Goal: Information Seeking & Learning: Learn about a topic

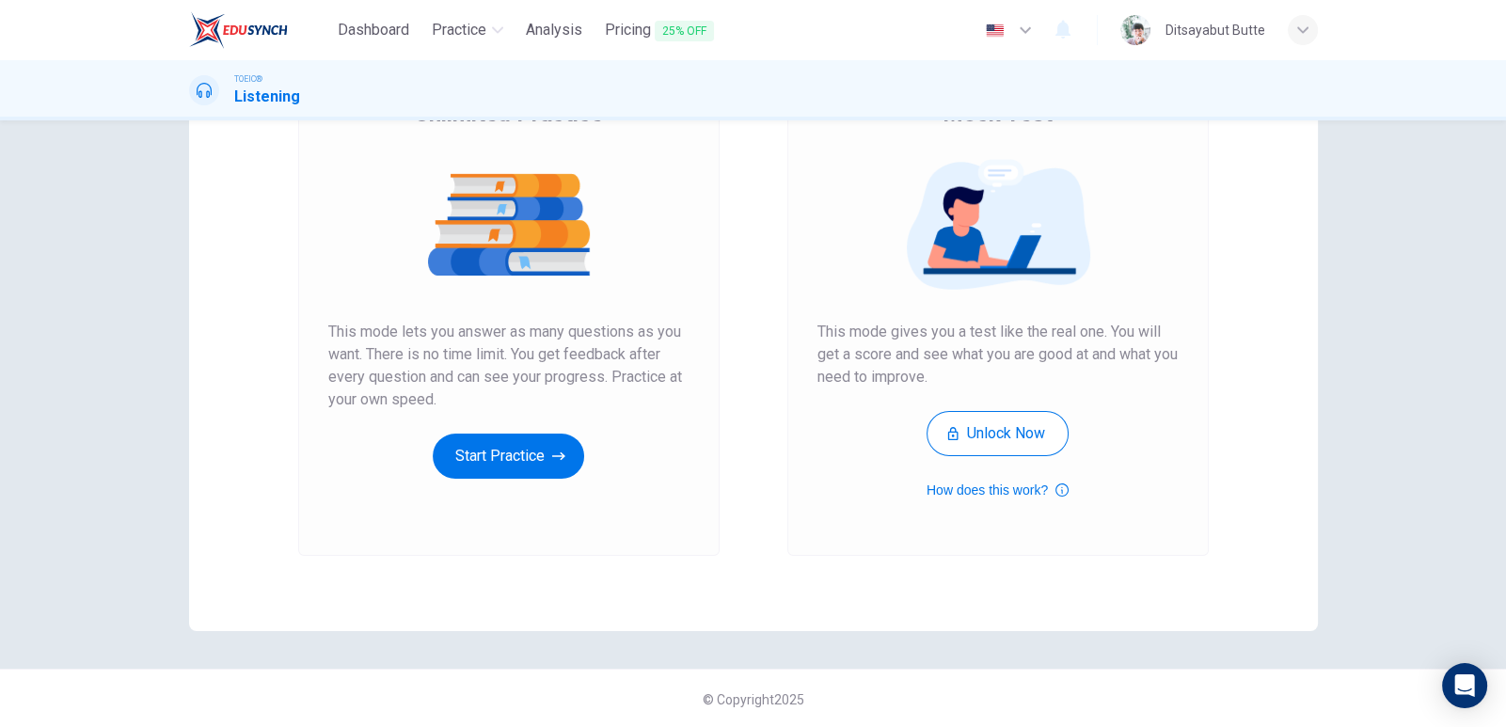
scroll to position [181, 0]
click at [520, 440] on button "Start Practice" at bounding box center [508, 455] width 151 height 45
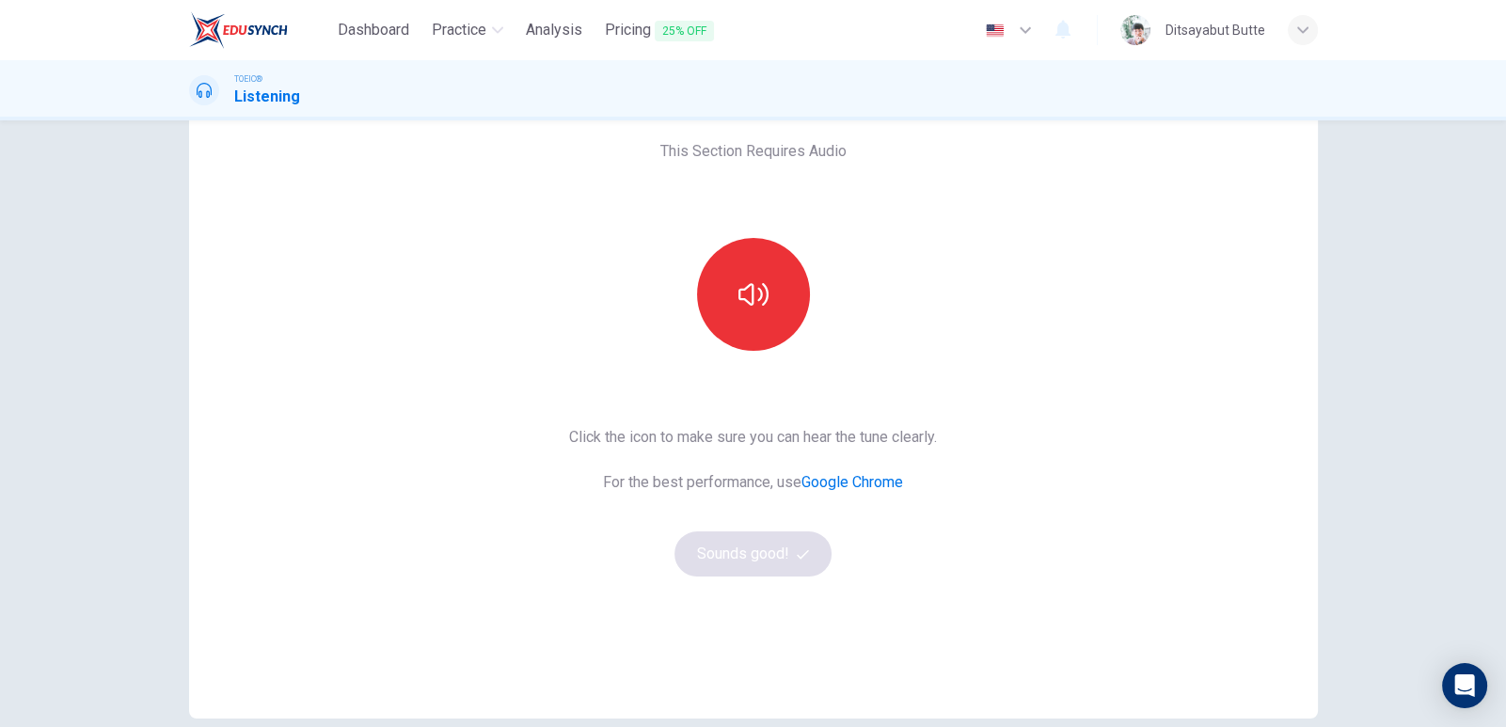
scroll to position [0, 0]
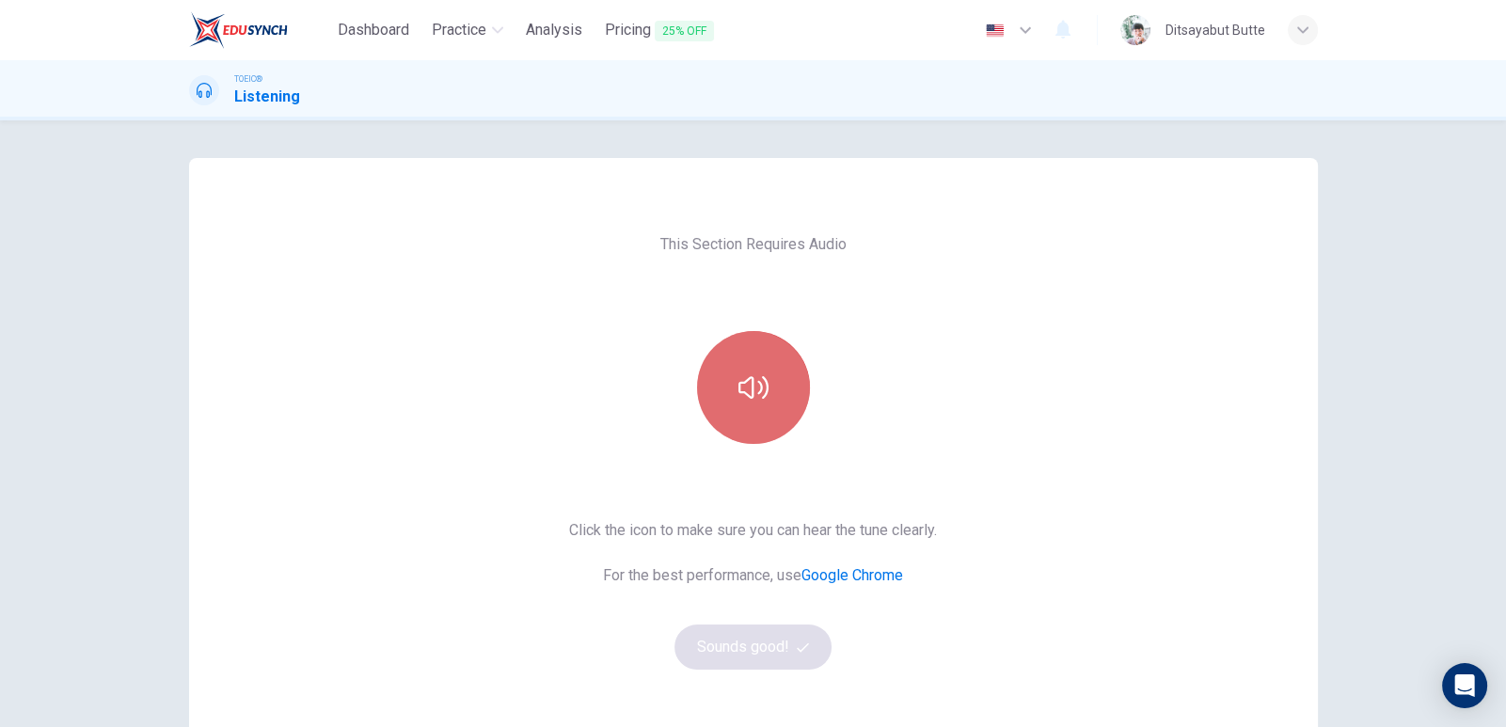
click at [773, 395] on button "button" at bounding box center [753, 387] width 113 height 113
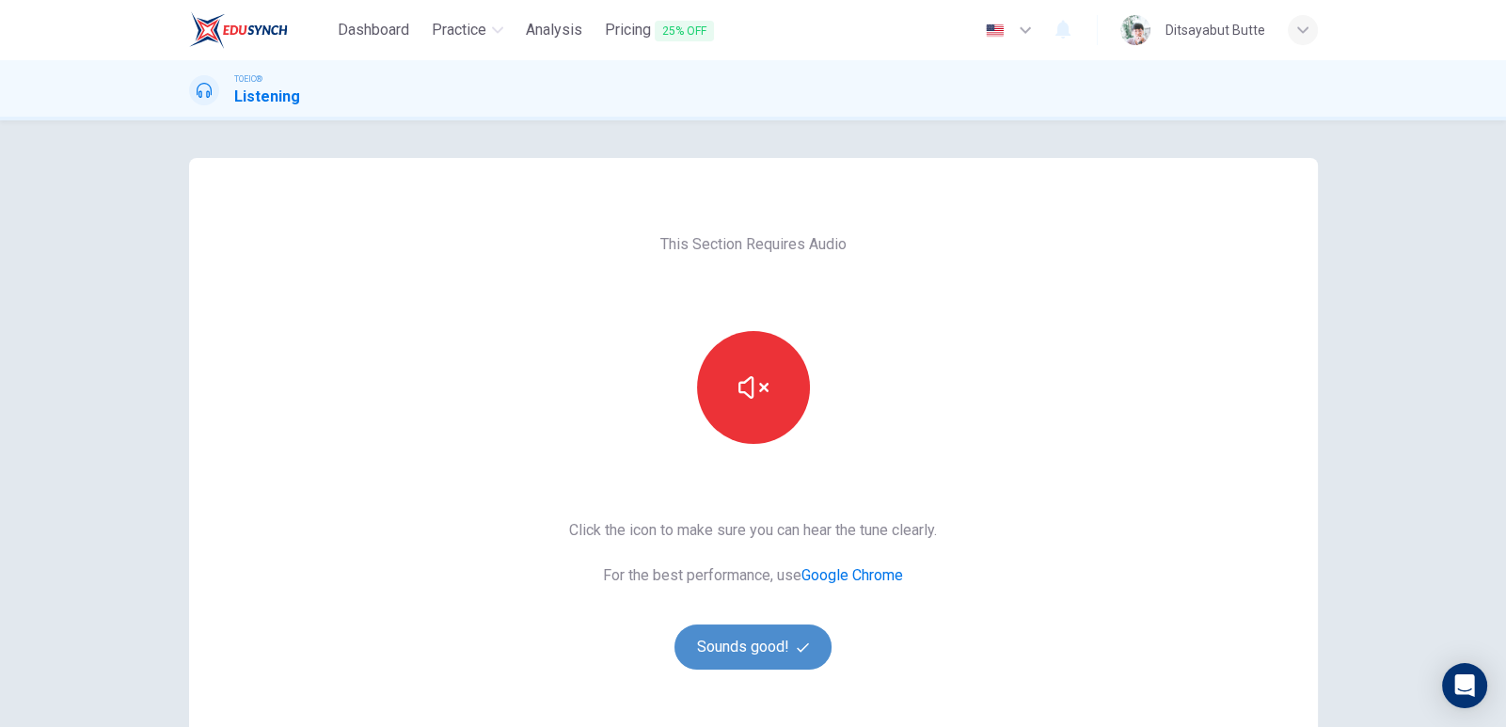
click at [749, 653] on button "Sounds good!" at bounding box center [753, 646] width 158 height 45
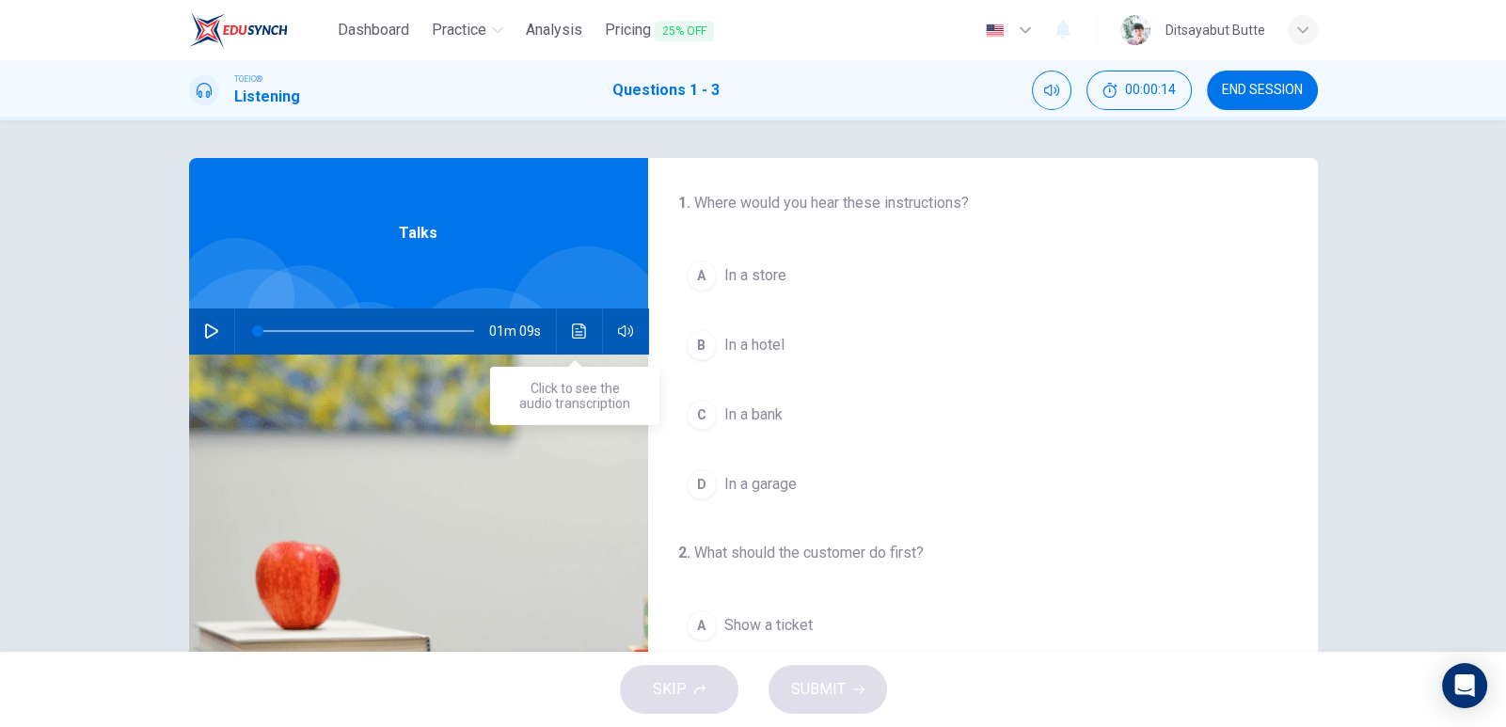
click at [575, 328] on icon "Click to see the audio transcription" at bounding box center [579, 330] width 15 height 15
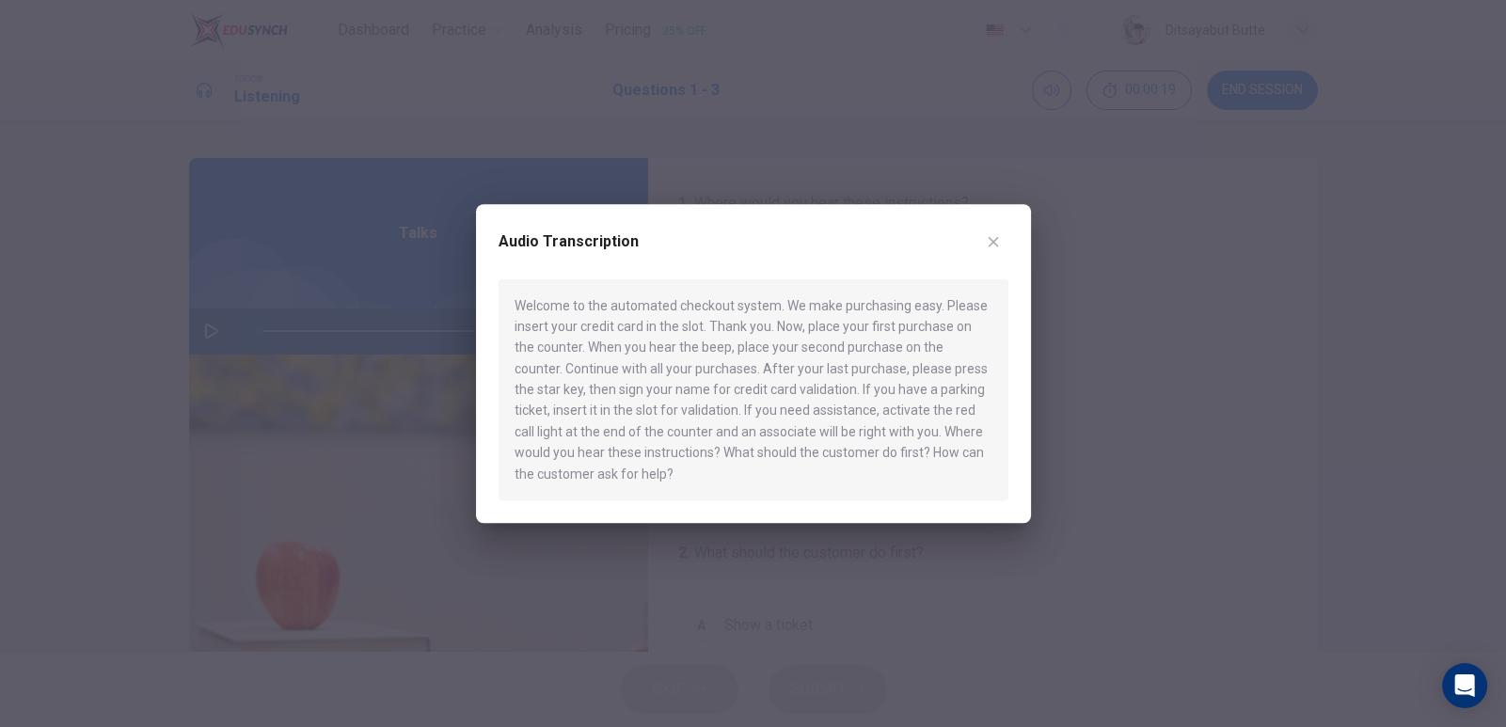
click at [998, 234] on icon "button" at bounding box center [993, 241] width 15 height 15
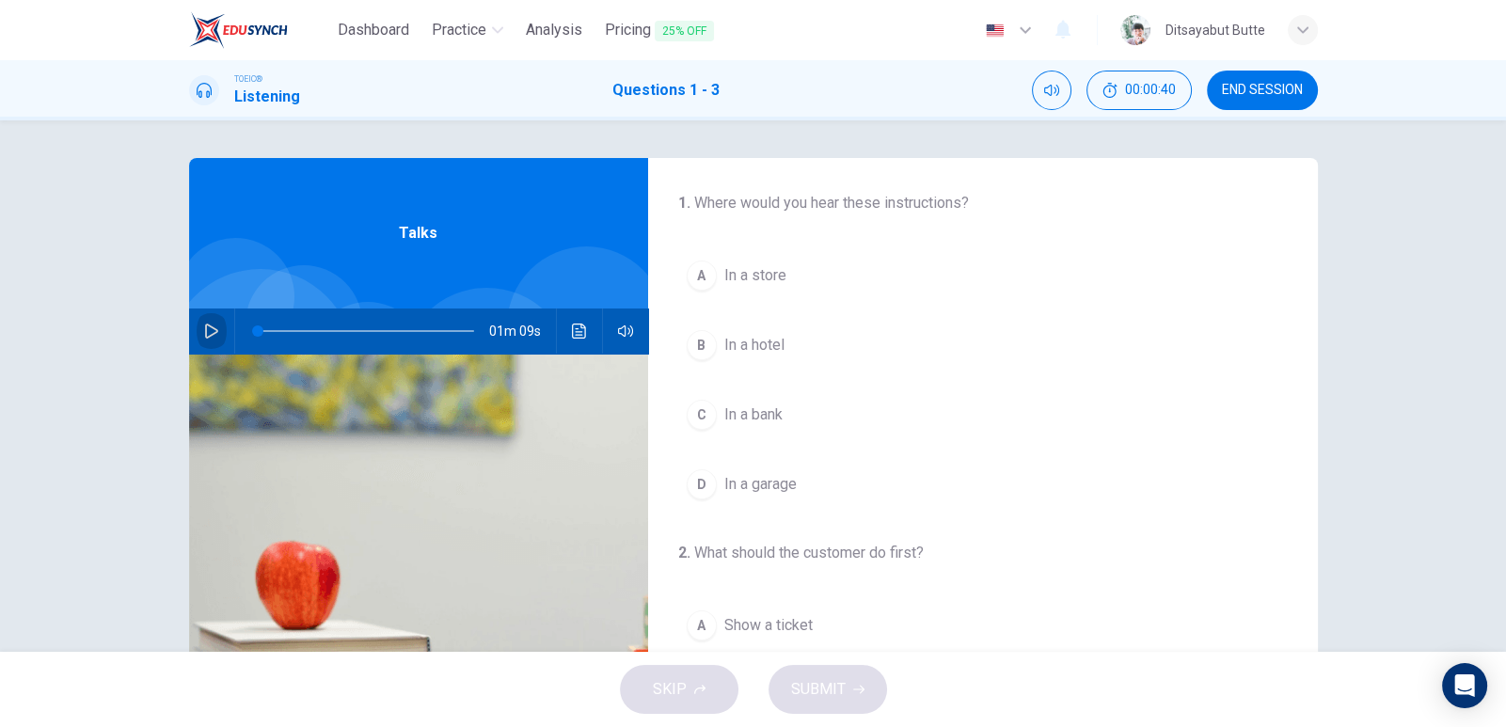
click at [215, 332] on button "button" at bounding box center [212, 330] width 30 height 45
click at [759, 351] on span "In a hotel" at bounding box center [754, 345] width 60 height 23
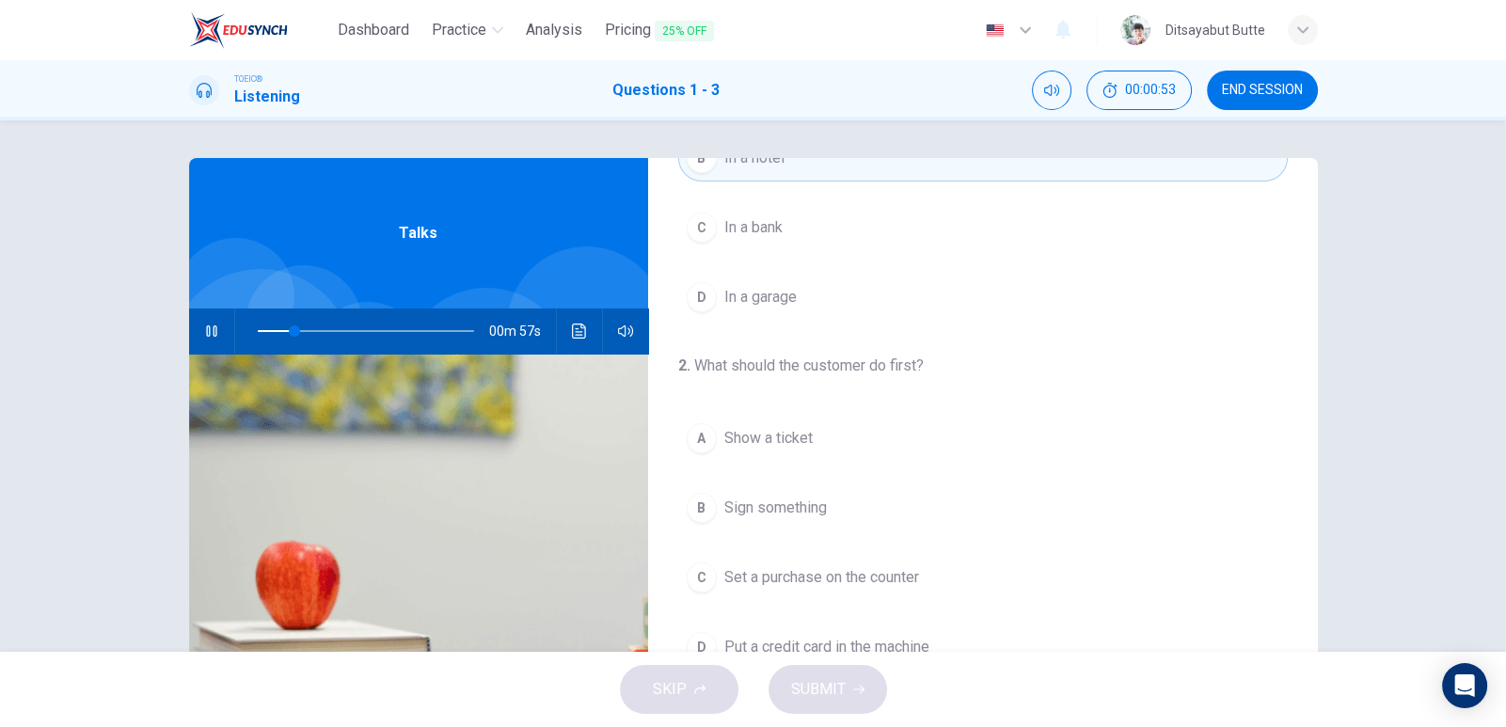
scroll to position [282, 0]
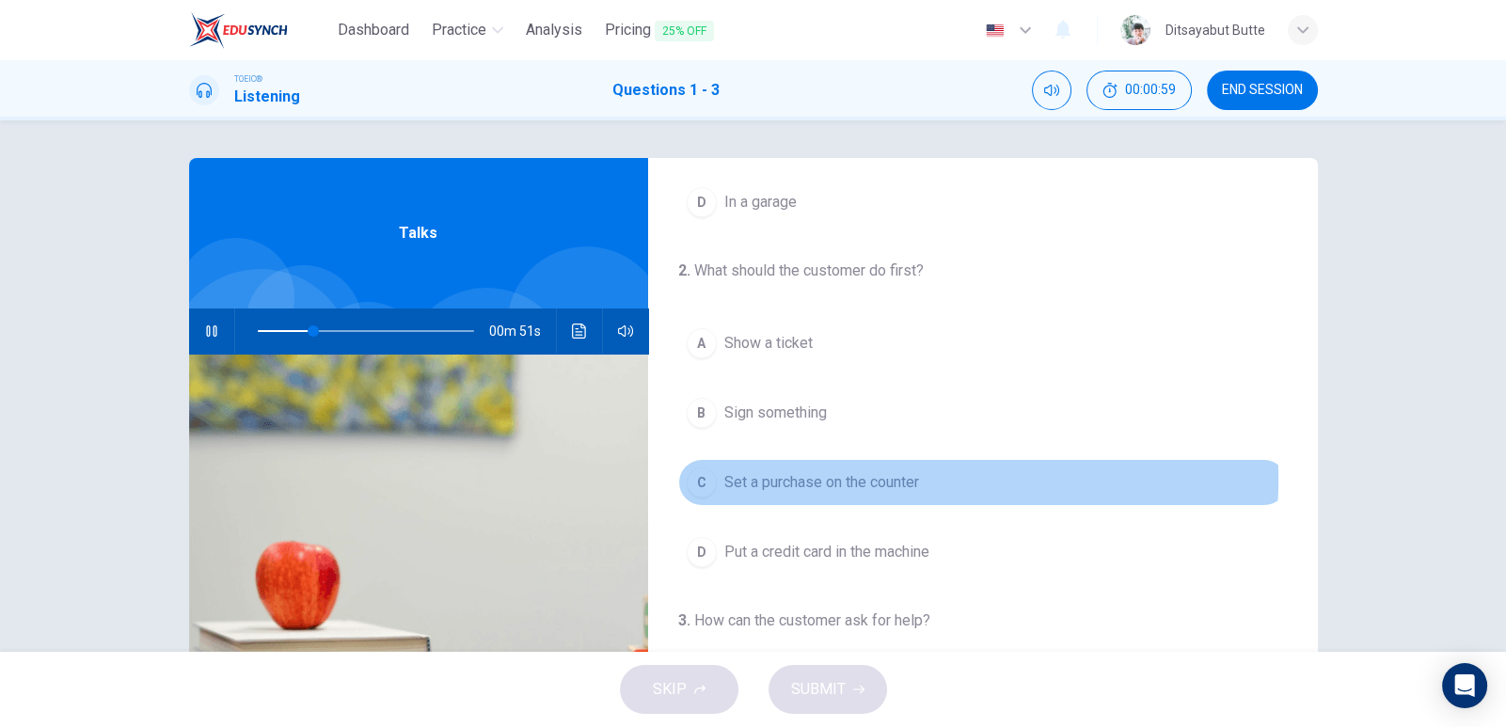
click at [865, 478] on span "Set a purchase on the counter" at bounding box center [821, 482] width 195 height 23
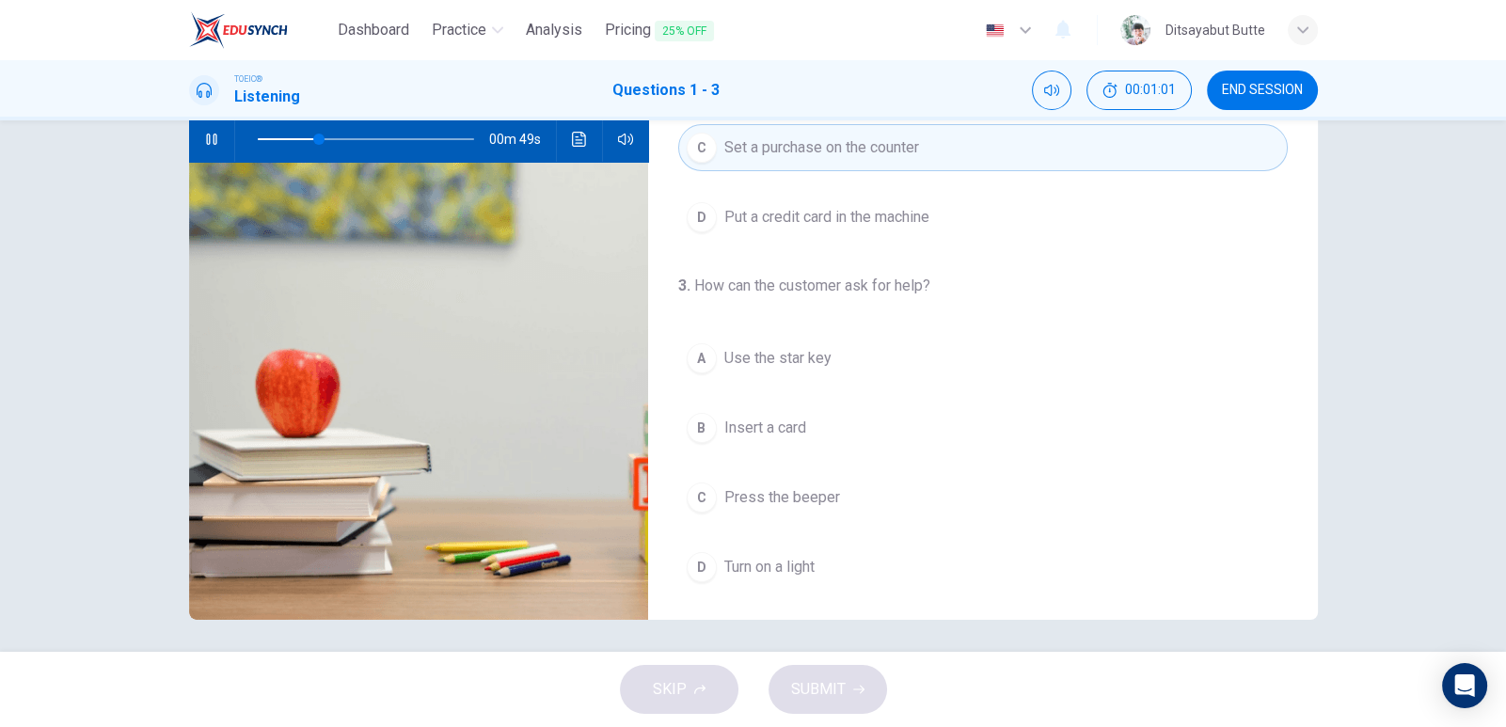
scroll to position [197, 0]
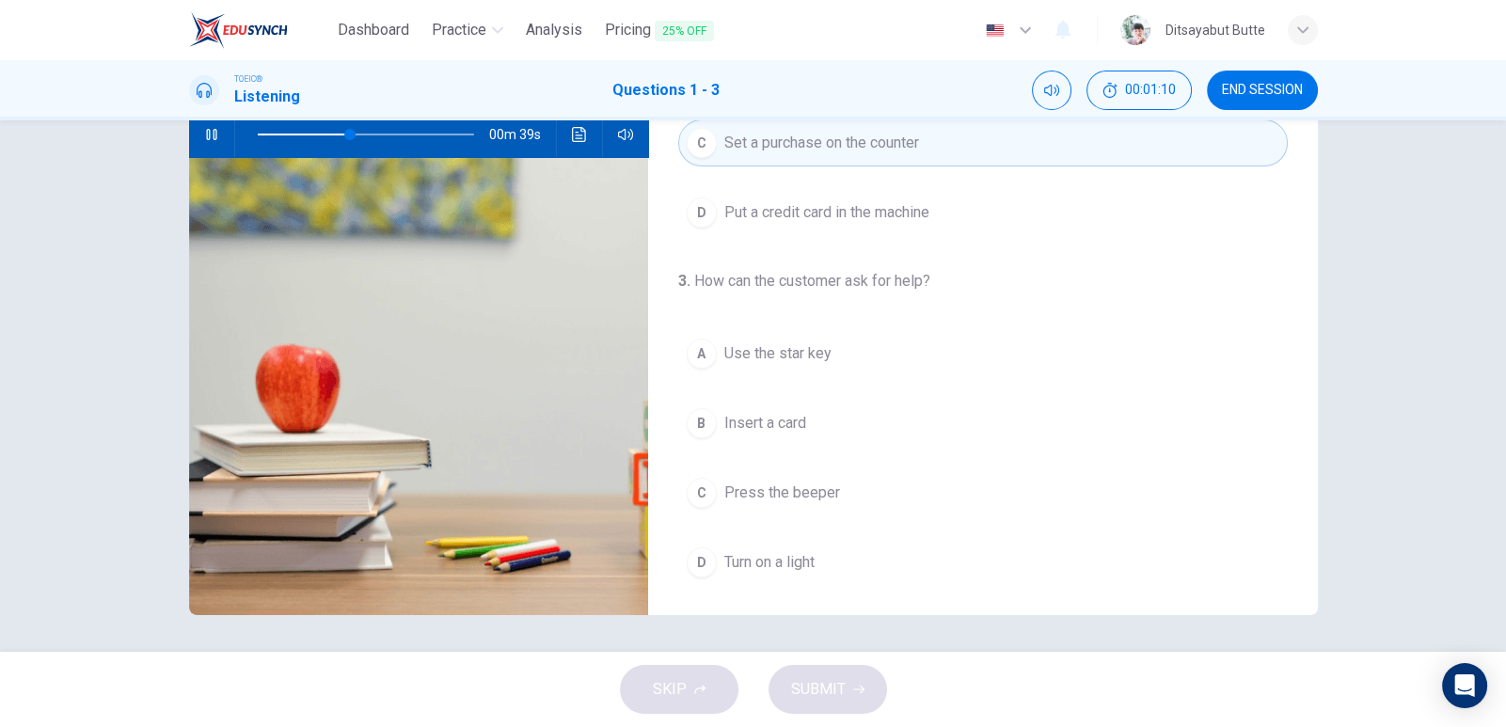
click at [751, 420] on span "Insert a card" at bounding box center [765, 423] width 82 height 23
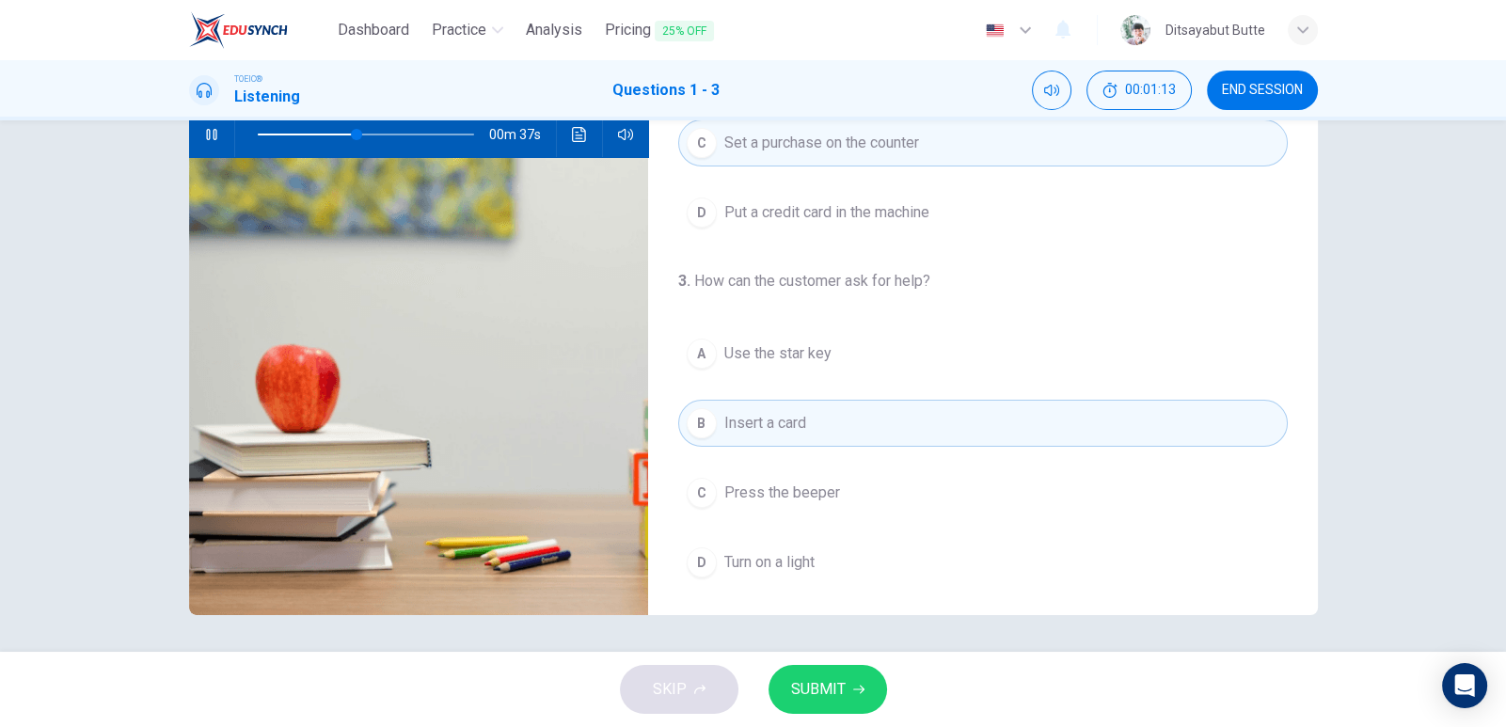
click at [828, 685] on span "SUBMIT" at bounding box center [818, 689] width 55 height 26
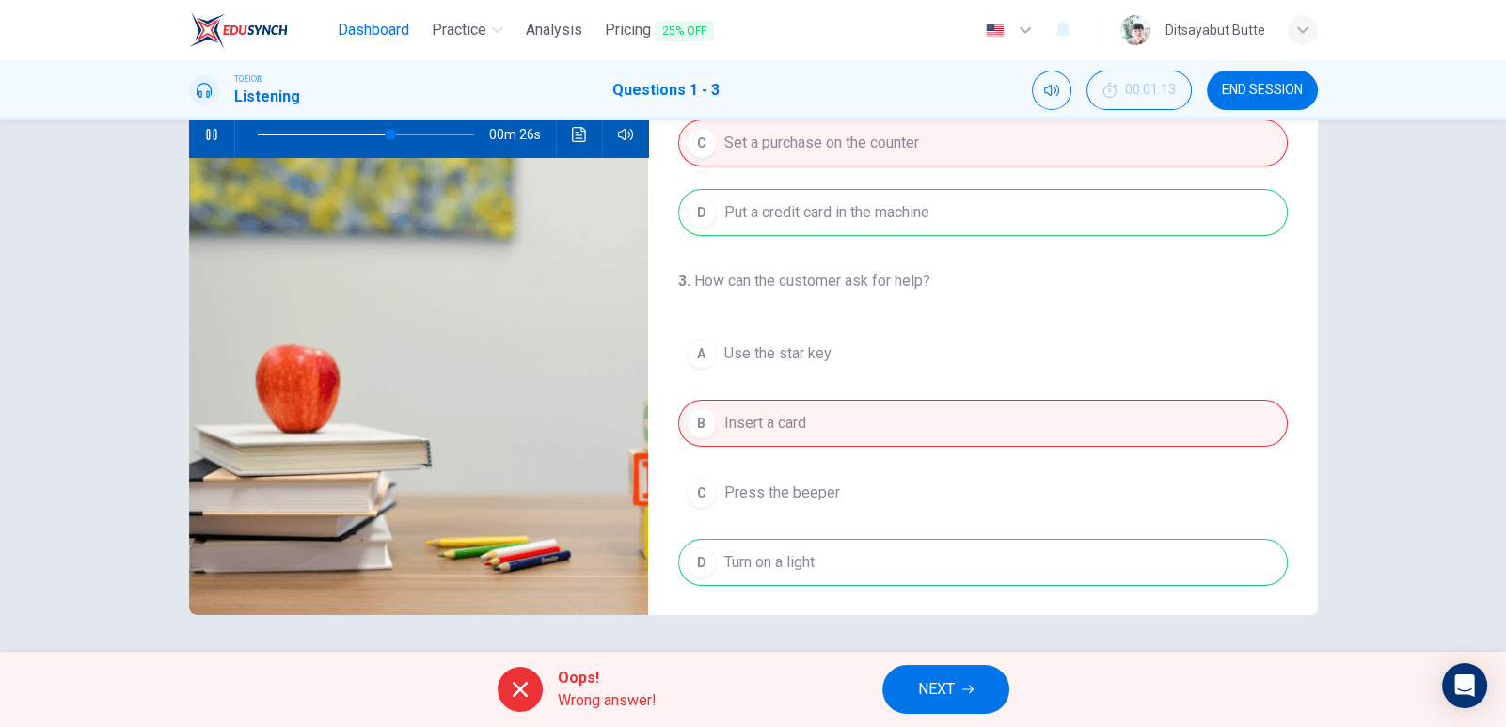
type input "63"
